Goal: Task Accomplishment & Management: Manage account settings

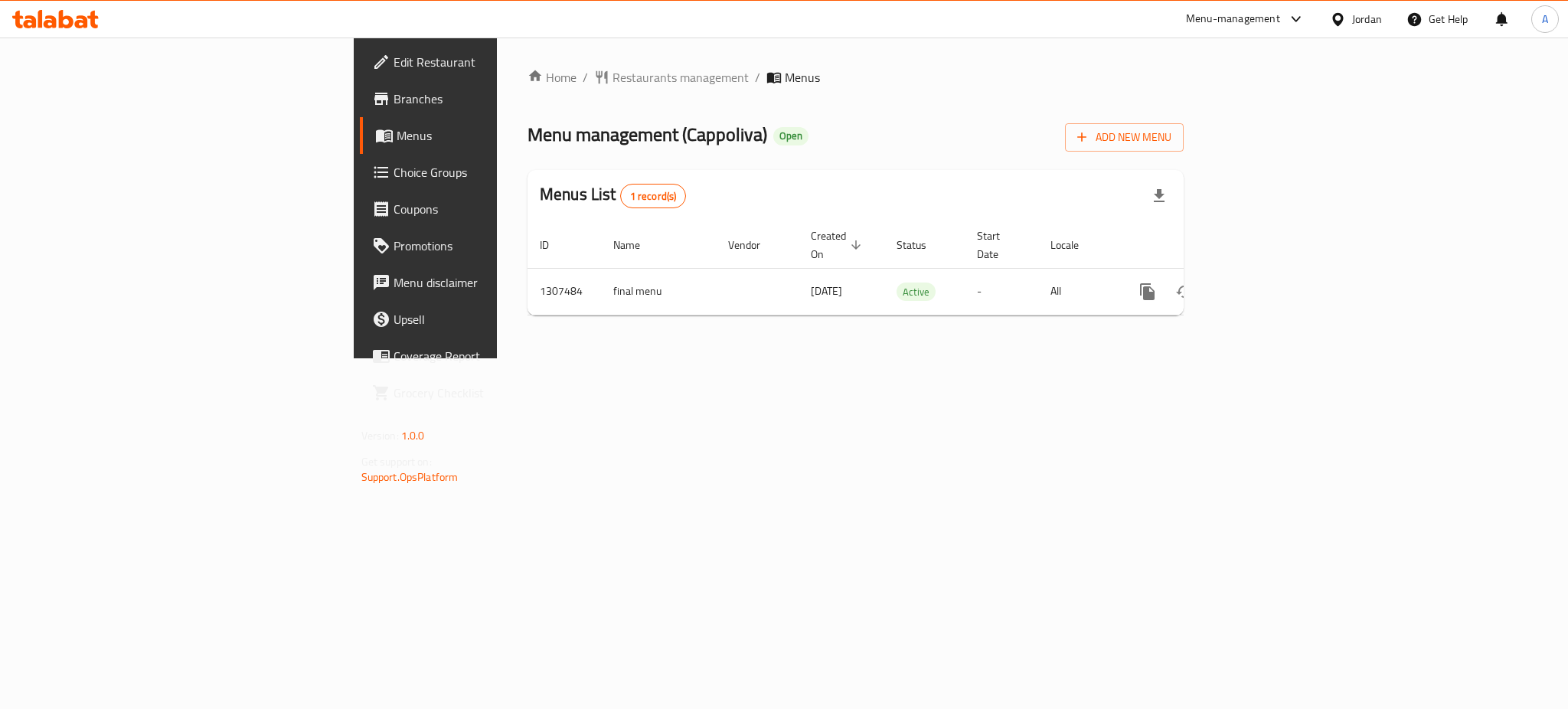
click at [1267, 283] on icon "enhanced table" at bounding box center [1257, 291] width 19 height 19
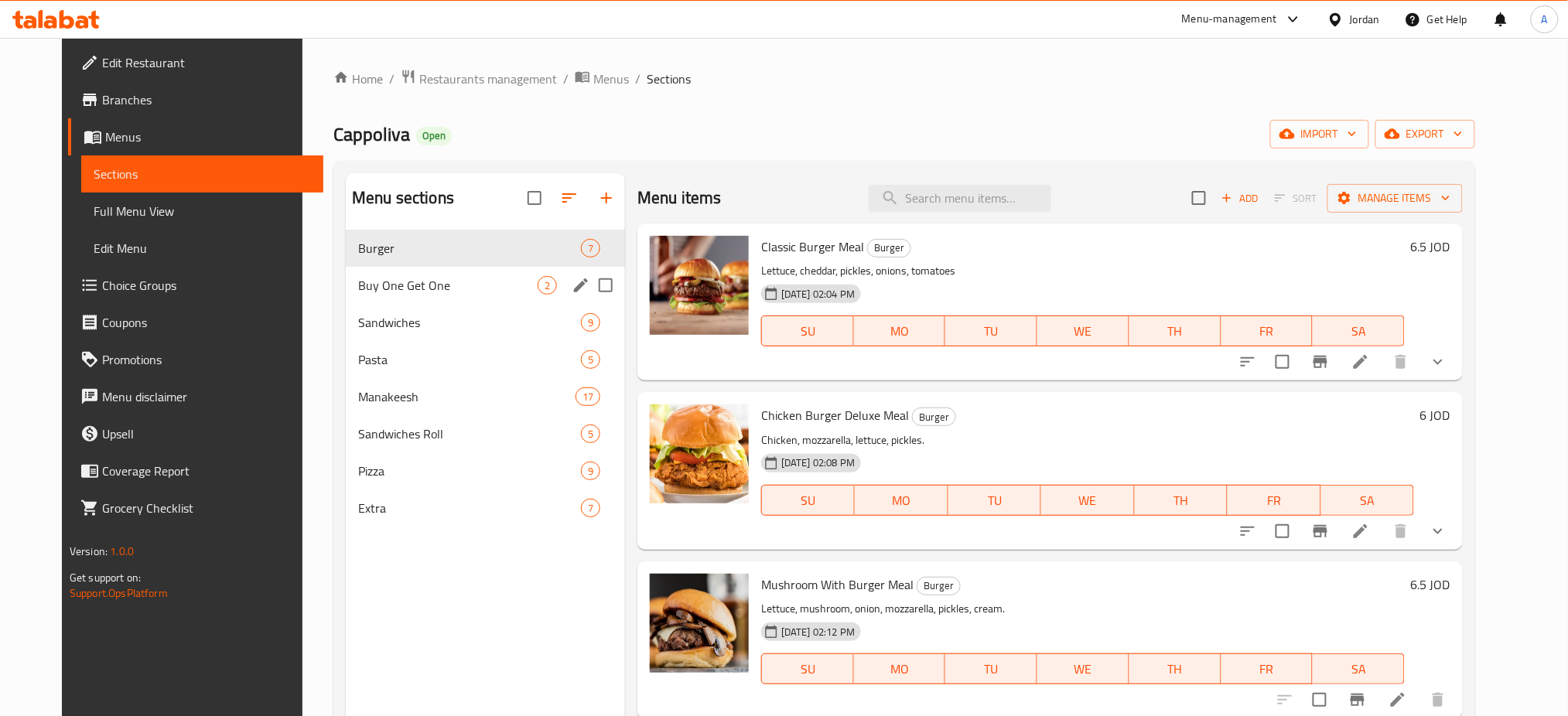
click at [364, 276] on span "Buy One Get One" at bounding box center [448, 285] width 179 height 19
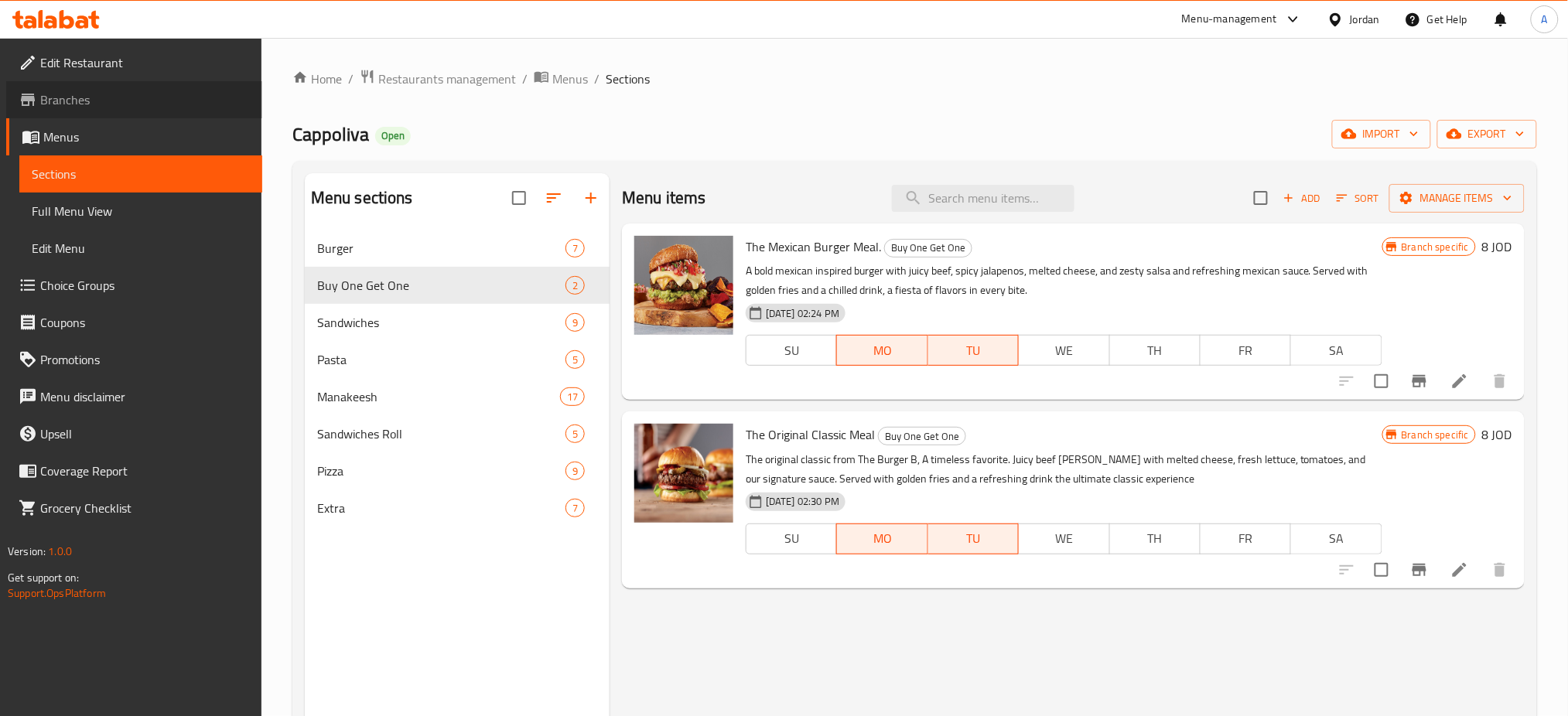
click at [112, 90] on span "Branches" at bounding box center [144, 99] width 210 height 19
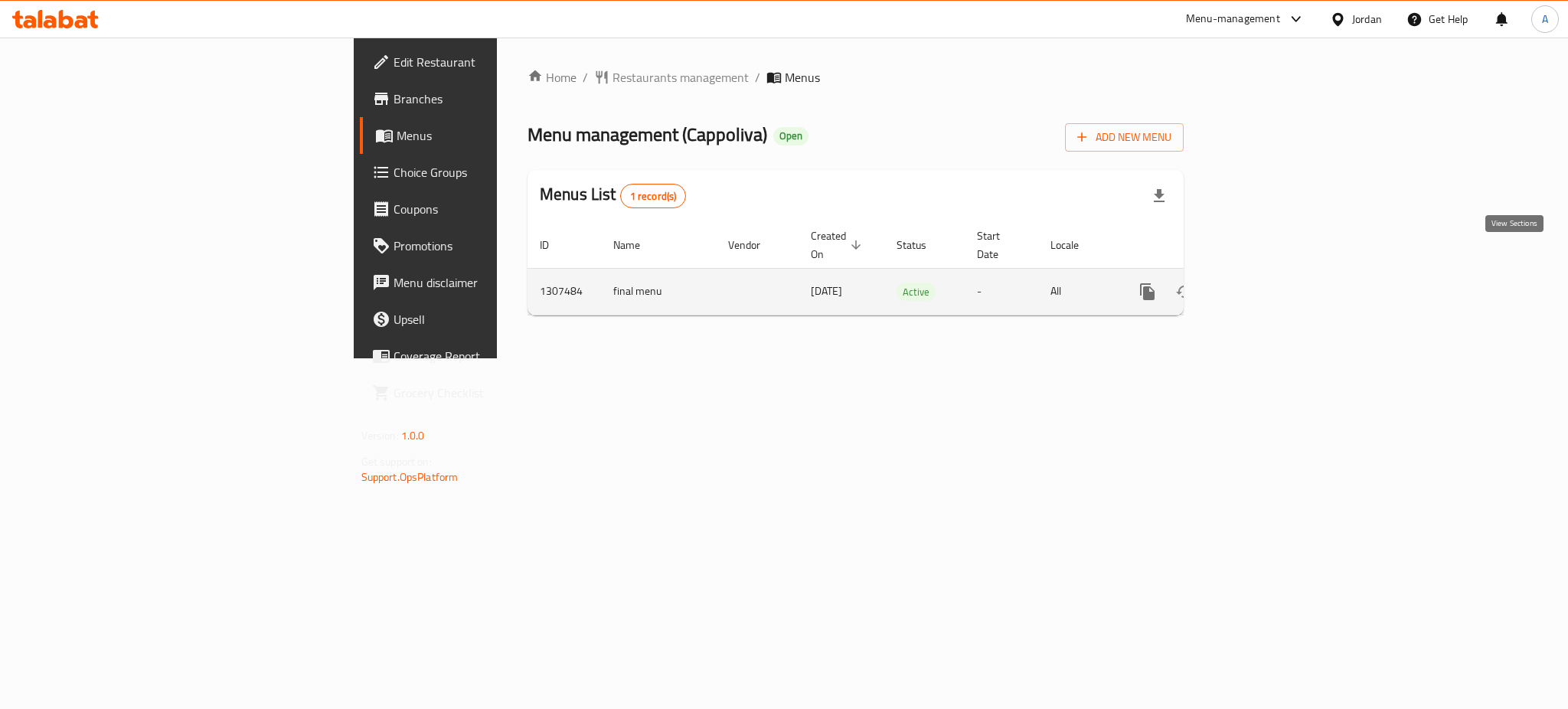
click at [1276, 274] on link "enhanced table" at bounding box center [1257, 291] width 36 height 36
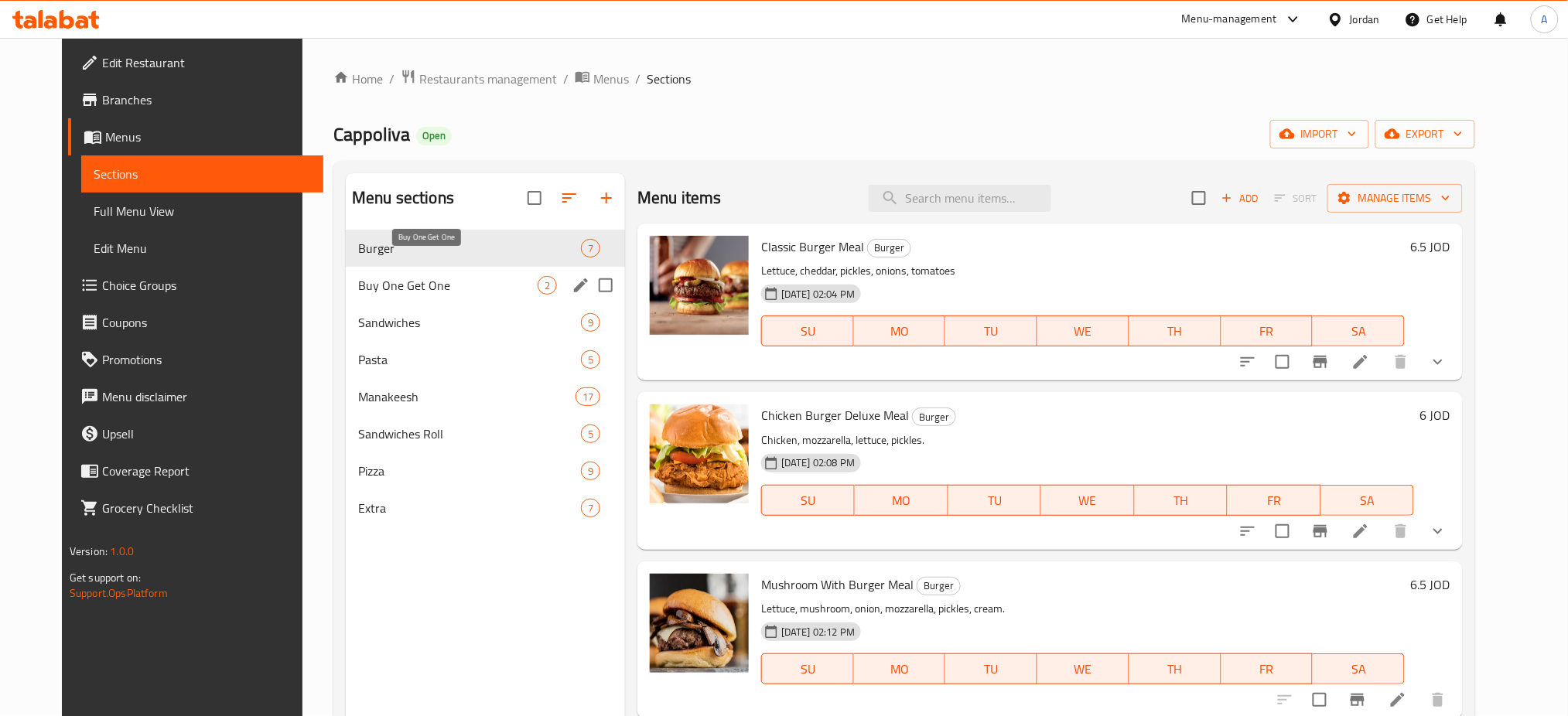
click at [461, 276] on span "Buy One Get One" at bounding box center [448, 285] width 179 height 19
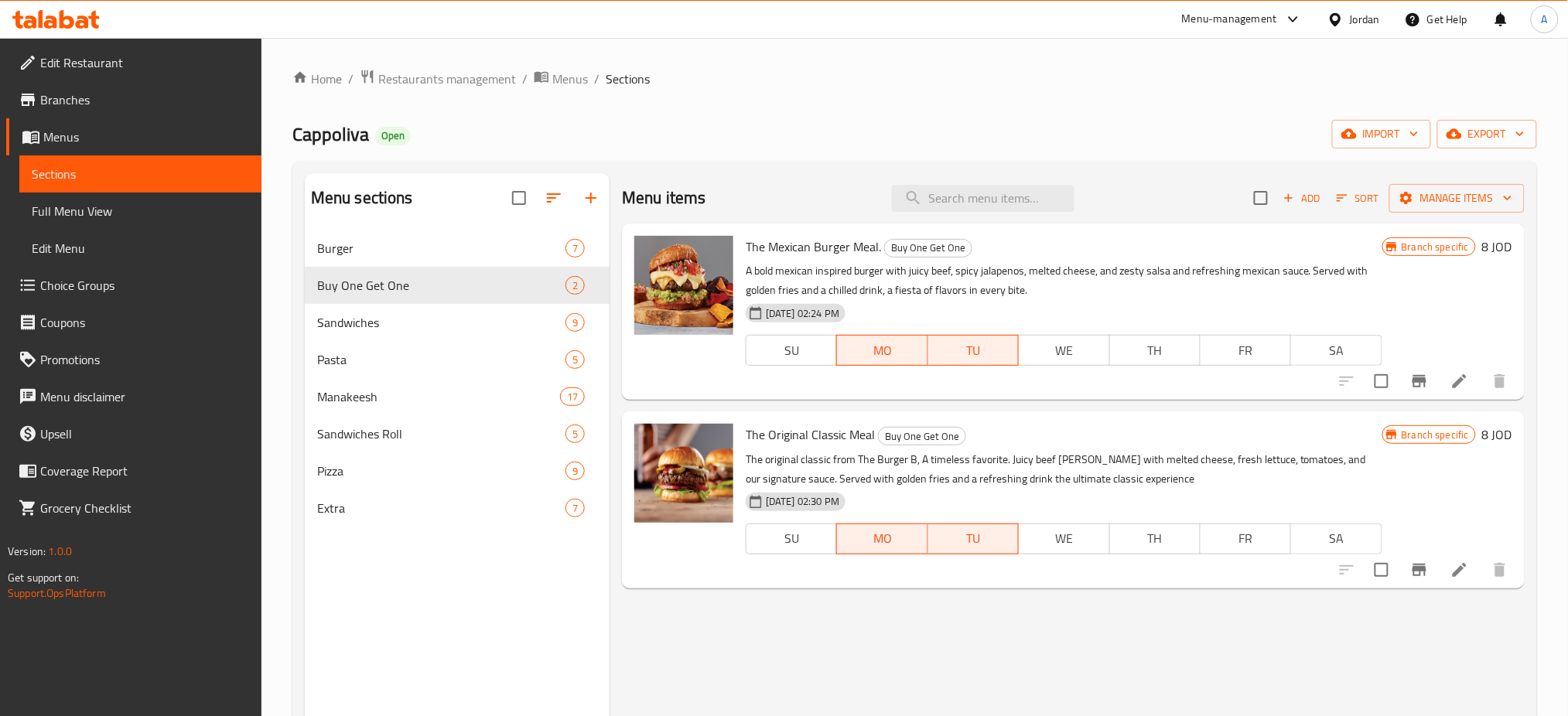
click at [790, 236] on h6 "The Mexican Burger Meal. Buy One Get One" at bounding box center [1065, 247] width 637 height 22
copy span "Mexican"
click at [789, 235] on span "The Mexican Burger Meal." at bounding box center [814, 246] width 135 height 23
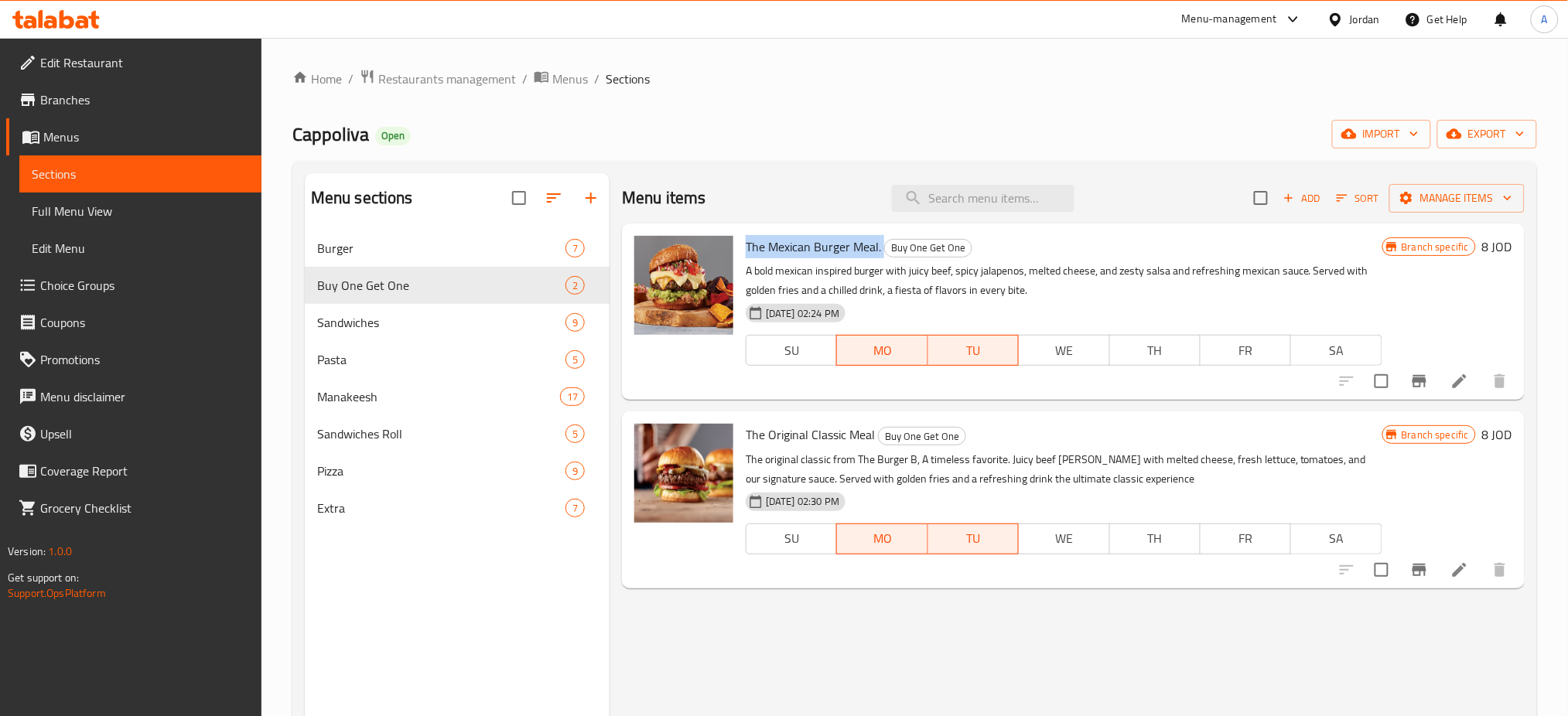
click at [789, 235] on span "The Mexican Burger Meal." at bounding box center [814, 246] width 135 height 23
click at [785, 423] on span "The Original Classic Meal" at bounding box center [811, 434] width 129 height 23
copy span "Original"
click at [785, 423] on span "The Original Classic Meal" at bounding box center [811, 434] width 129 height 23
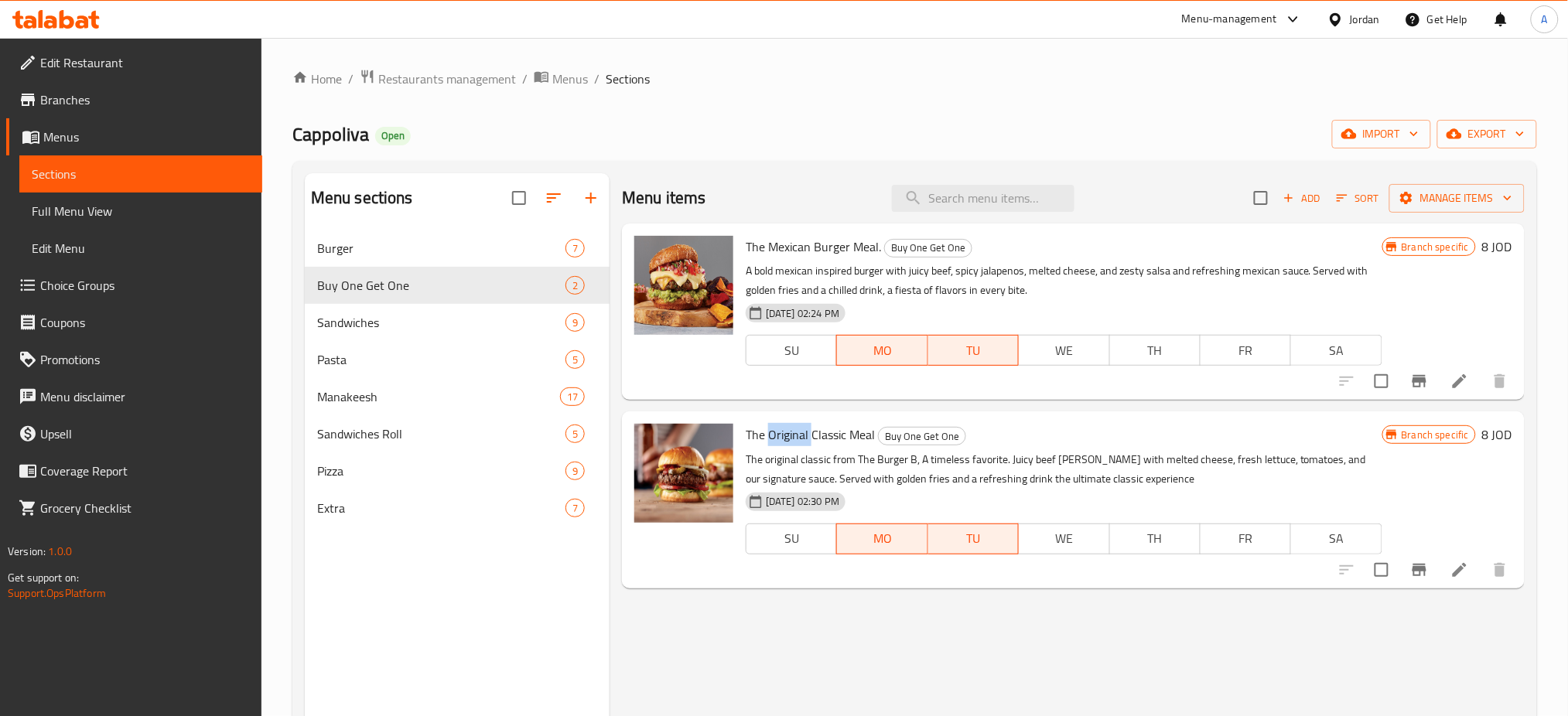
click at [785, 423] on span "The Original Classic Meal" at bounding box center [811, 434] width 129 height 23
